Goal: Task Accomplishment & Management: Use online tool/utility

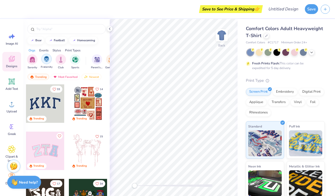
click at [48, 62] on div "filter for Fraternity" at bounding box center [46, 59] width 10 height 10
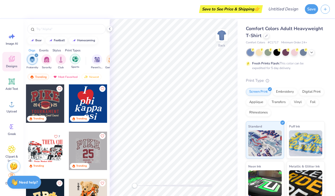
click at [75, 62] on img "filter for Sports" at bounding box center [75, 59] width 6 height 6
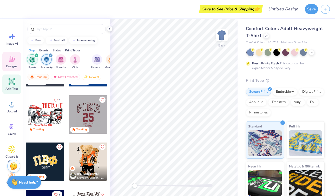
click at [11, 82] on icon at bounding box center [11, 81] width 5 height 5
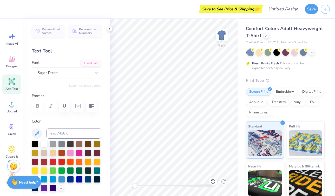
click at [10, 86] on div "Add Text" at bounding box center [11, 84] width 19 height 19
type textarea "T"
type textarea "Fordham"
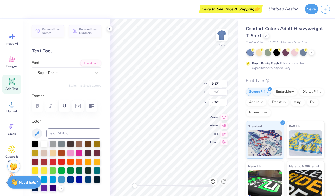
type textarea "Fordham Babe"
click at [67, 74] on div "Super Dream" at bounding box center [64, 73] width 55 height 8
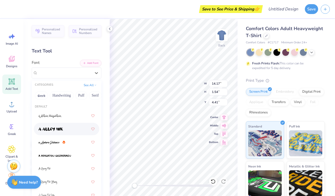
click at [77, 126] on div at bounding box center [66, 128] width 56 height 9
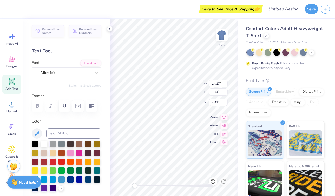
click at [58, 65] on div "Font a Alloy Ink" at bounding box center [67, 69] width 70 height 19
click at [59, 71] on div "a Alloy Ink" at bounding box center [64, 73] width 55 height 8
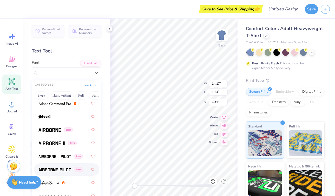
scroll to position [109, 0]
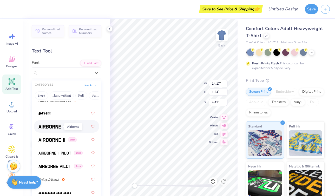
click at [53, 128] on img at bounding box center [49, 127] width 23 height 4
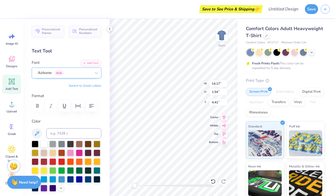
click at [62, 72] on div "Airborne Greek" at bounding box center [64, 73] width 55 height 8
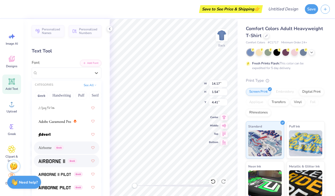
scroll to position [98, 0]
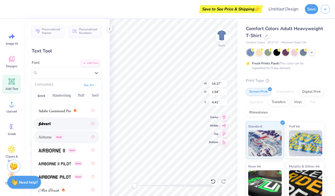
click at [60, 126] on div at bounding box center [66, 123] width 56 height 9
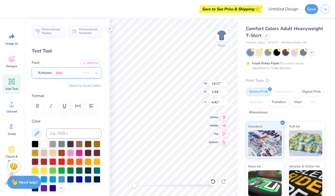
click at [50, 71] on div "Airborne Greek" at bounding box center [59, 73] width 44 height 8
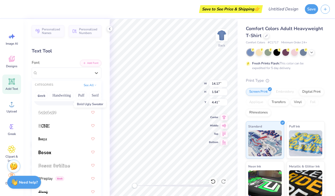
scroll to position [455, 0]
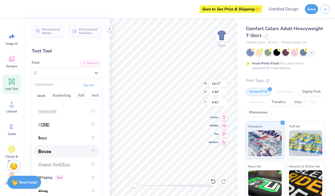
click at [56, 153] on div at bounding box center [66, 150] width 56 height 9
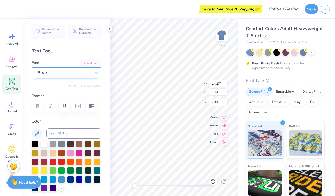
click at [48, 74] on div "Bosox" at bounding box center [64, 73] width 55 height 8
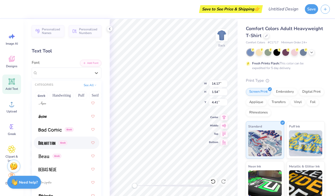
scroll to position [299, 0]
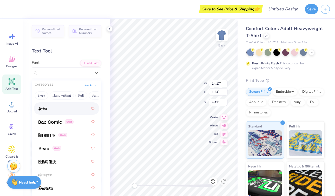
click at [62, 111] on div at bounding box center [66, 108] width 56 height 9
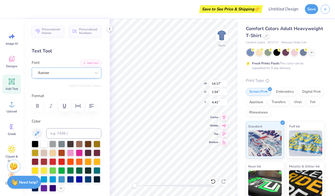
click at [47, 69] on div "Autone" at bounding box center [64, 73] width 55 height 8
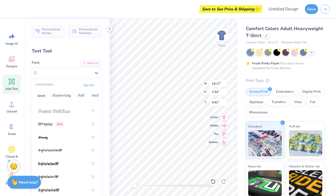
scroll to position [520, 0]
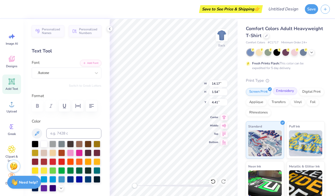
click at [288, 93] on div "Embroidery" at bounding box center [284, 91] width 25 height 8
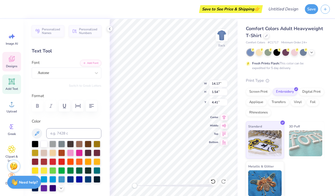
click at [15, 65] on span "Designs" at bounding box center [11, 66] width 11 height 4
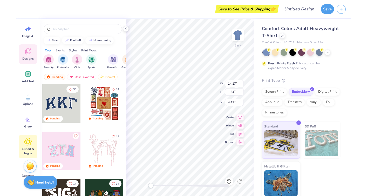
scroll to position [0, 0]
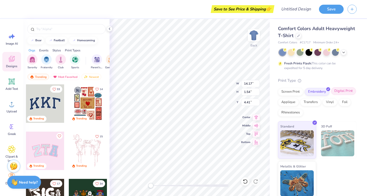
click at [334, 92] on div "Digital Print" at bounding box center [343, 91] width 25 height 8
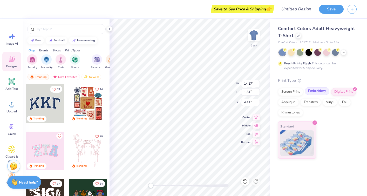
click at [320, 90] on div "Embroidery" at bounding box center [317, 91] width 25 height 8
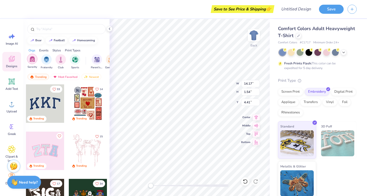
click at [35, 60] on img "filter for Sorority" at bounding box center [32, 59] width 6 height 6
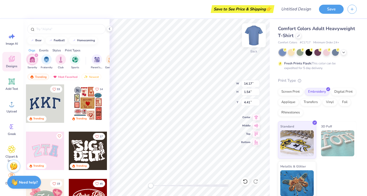
click at [256, 38] on img at bounding box center [253, 35] width 21 height 21
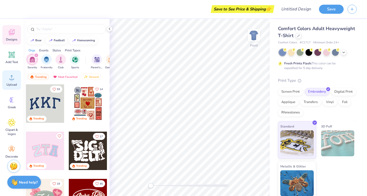
scroll to position [31, 0]
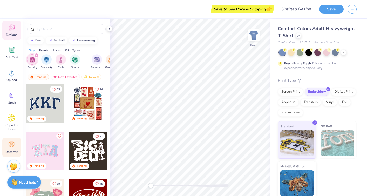
click at [10, 147] on icon at bounding box center [12, 145] width 8 height 8
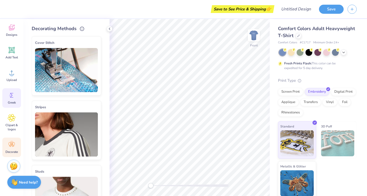
scroll to position [0, 0]
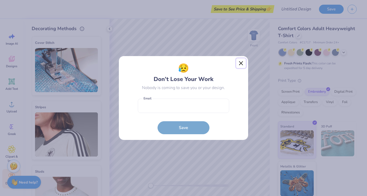
click at [246, 63] on button "Close" at bounding box center [241, 63] width 10 height 10
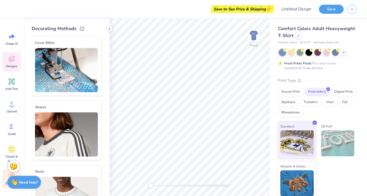
click at [15, 65] on span "Designs" at bounding box center [11, 66] width 11 height 4
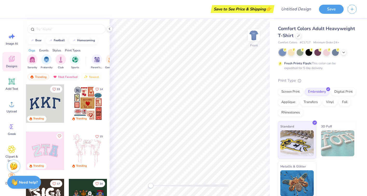
click at [299, 30] on span "Comfort Colors Adult Heavyweight T-Shirt" at bounding box center [316, 31] width 77 height 13
click at [329, 51] on circle at bounding box center [329, 50] width 4 height 4
click at [76, 57] on img "filter for Sports" at bounding box center [75, 59] width 6 height 6
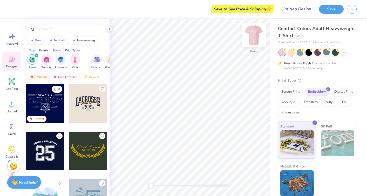
click at [253, 37] on img at bounding box center [253, 35] width 21 height 21
click at [9, 86] on div "Add Text" at bounding box center [11, 84] width 19 height 19
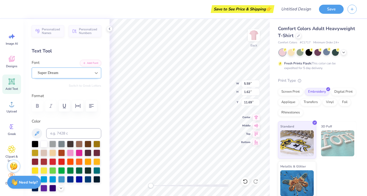
click at [92, 75] on div at bounding box center [96, 72] width 9 height 9
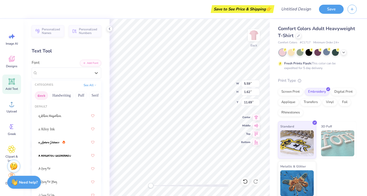
click at [44, 97] on button "Greek" at bounding box center [41, 95] width 13 height 8
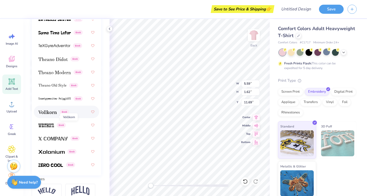
scroll to position [84, 0]
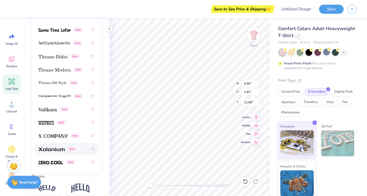
click at [55, 148] on img at bounding box center [51, 149] width 26 height 4
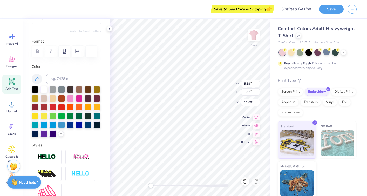
scroll to position [0, 0]
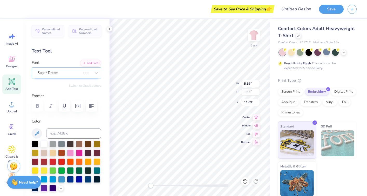
click at [71, 69] on div "Super Dream" at bounding box center [59, 73] width 44 height 8
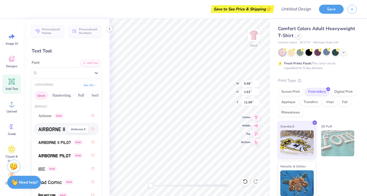
click at [47, 129] on img at bounding box center [51, 129] width 26 height 4
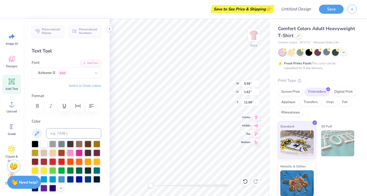
type textarea "T"
type input "7.95"
type input "1.53"
type input "5.49"
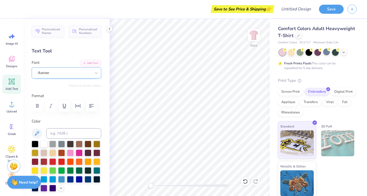
click at [72, 72] on div "Autone" at bounding box center [64, 73] width 55 height 8
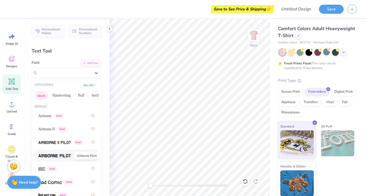
click at [61, 158] on span at bounding box center [54, 155] width 32 height 5
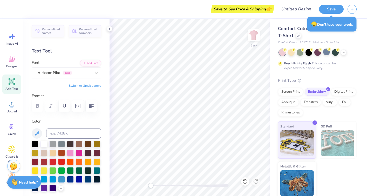
click at [85, 84] on button "Switch to Greek Letters" at bounding box center [85, 86] width 32 height 4
click at [85, 86] on button "Switch to Greek Letters" at bounding box center [85, 86] width 32 height 4
click at [82, 85] on button "Switch to Greek Letters" at bounding box center [85, 86] width 32 height 4
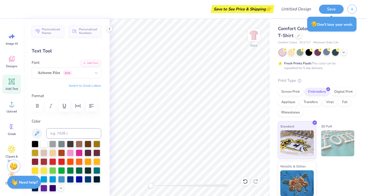
click at [82, 85] on button "Switch to Greek Letters" at bounding box center [85, 86] width 32 height 4
click at [77, 86] on button "Switch to Greek Letters" at bounding box center [85, 86] width 32 height 4
click at [76, 71] on div "Airborne Pilot Greek" at bounding box center [64, 73] width 55 height 8
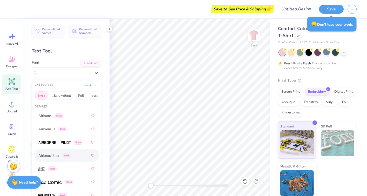
click at [42, 96] on button "Greek" at bounding box center [41, 95] width 13 height 8
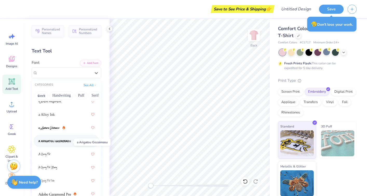
scroll to position [2, 0]
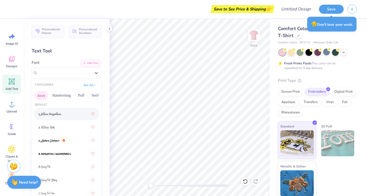
click at [40, 96] on button "Greek" at bounding box center [41, 95] width 13 height 8
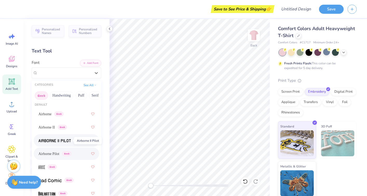
click at [59, 142] on img at bounding box center [54, 141] width 32 height 4
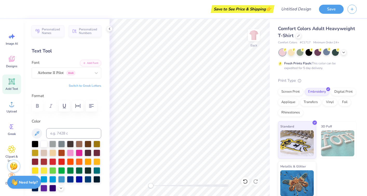
click at [9, 84] on icon at bounding box center [12, 82] width 8 height 8
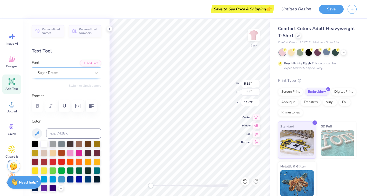
click at [62, 73] on div "Super Dream" at bounding box center [64, 73] width 55 height 8
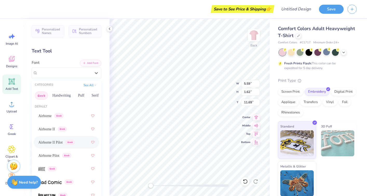
click at [55, 147] on div "Airborne II Pilot Greek" at bounding box center [66, 142] width 56 height 9
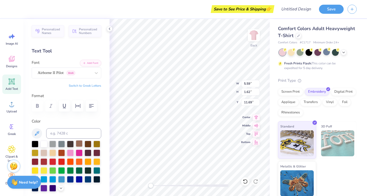
type textarea "T"
type textarea "FORDHAM"
